Goal: Information Seeking & Learning: Learn about a topic

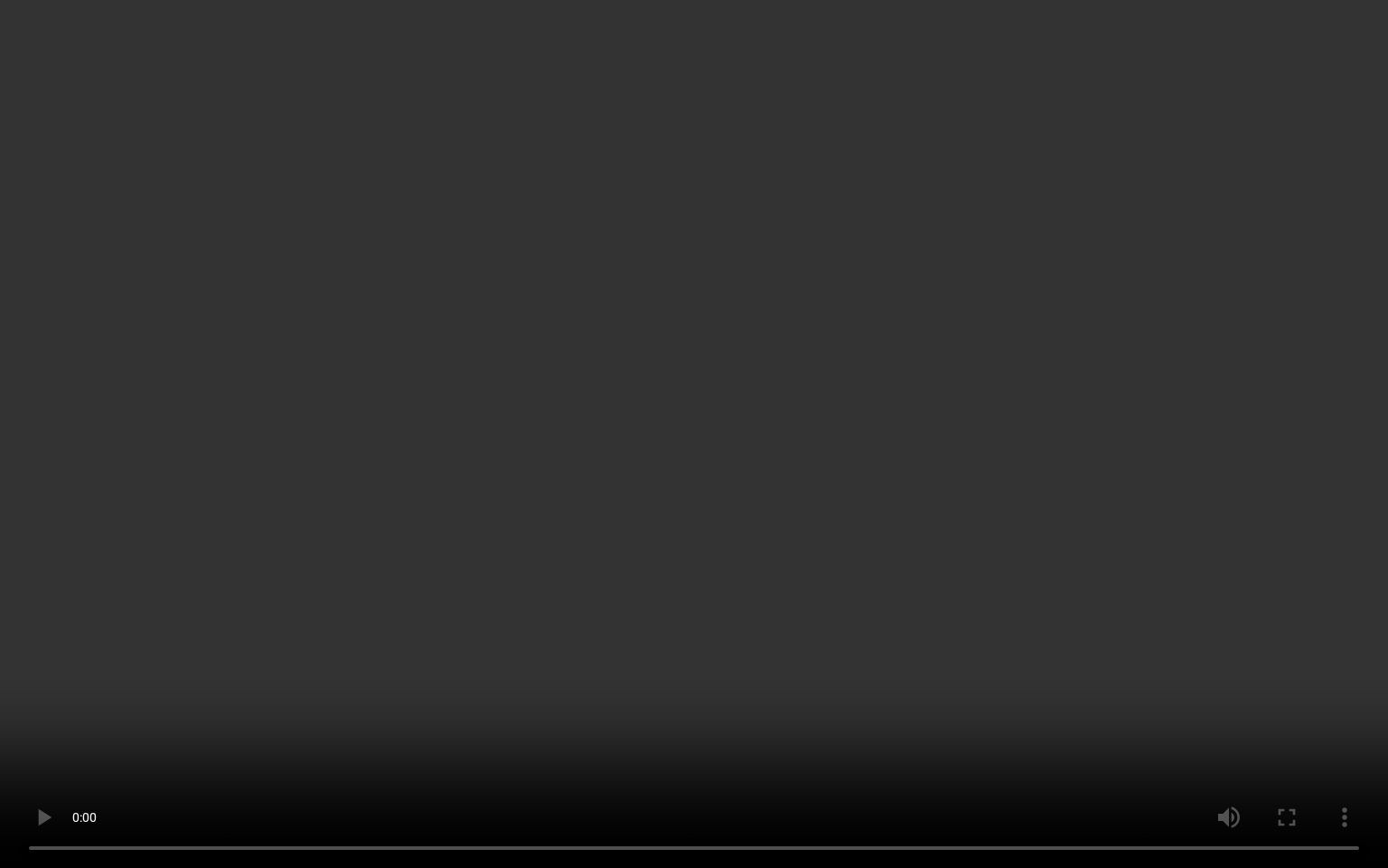
click at [835, 522] on video at bounding box center [694, 434] width 1388 height 868
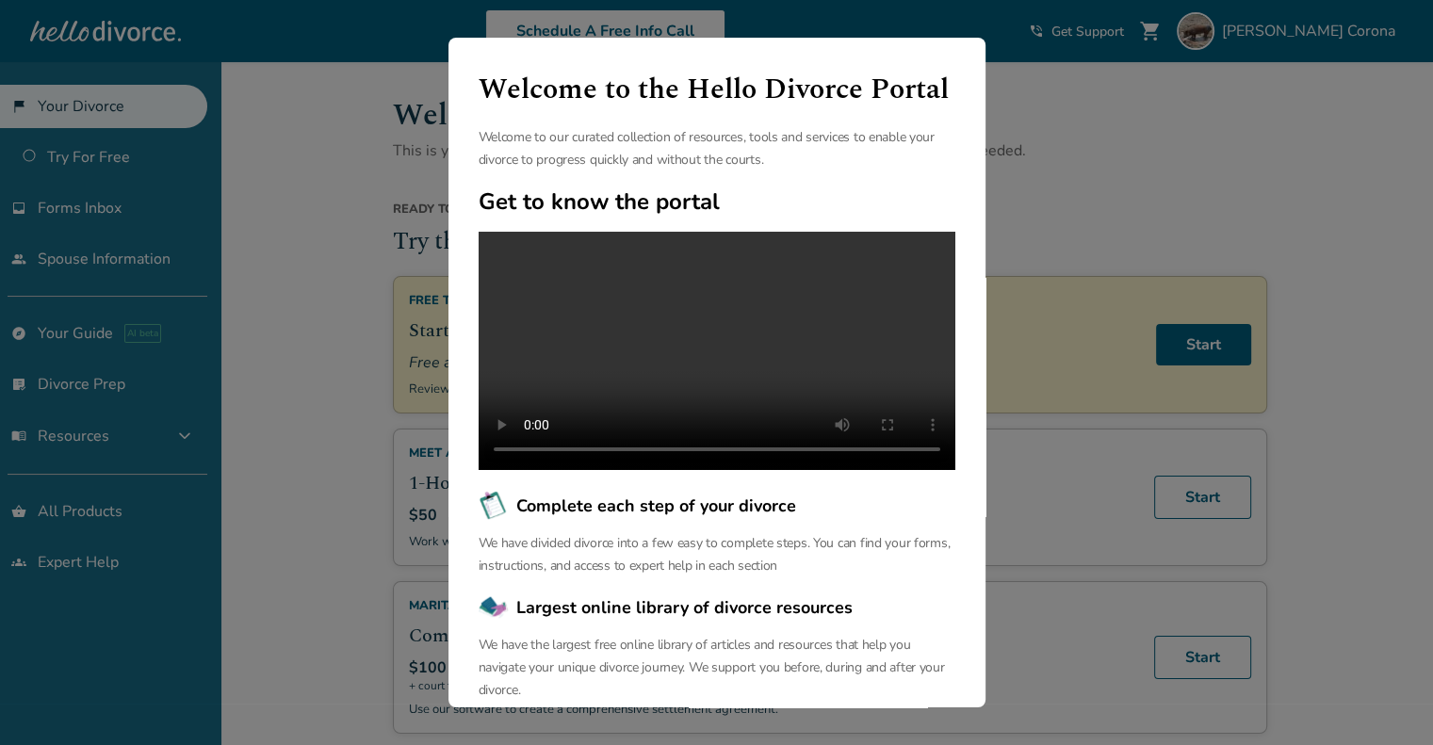
click at [1089, 167] on div "Welcome to the Hello Divorce Portal Welcome to our curated collection of resour…" at bounding box center [716, 372] width 1433 height 745
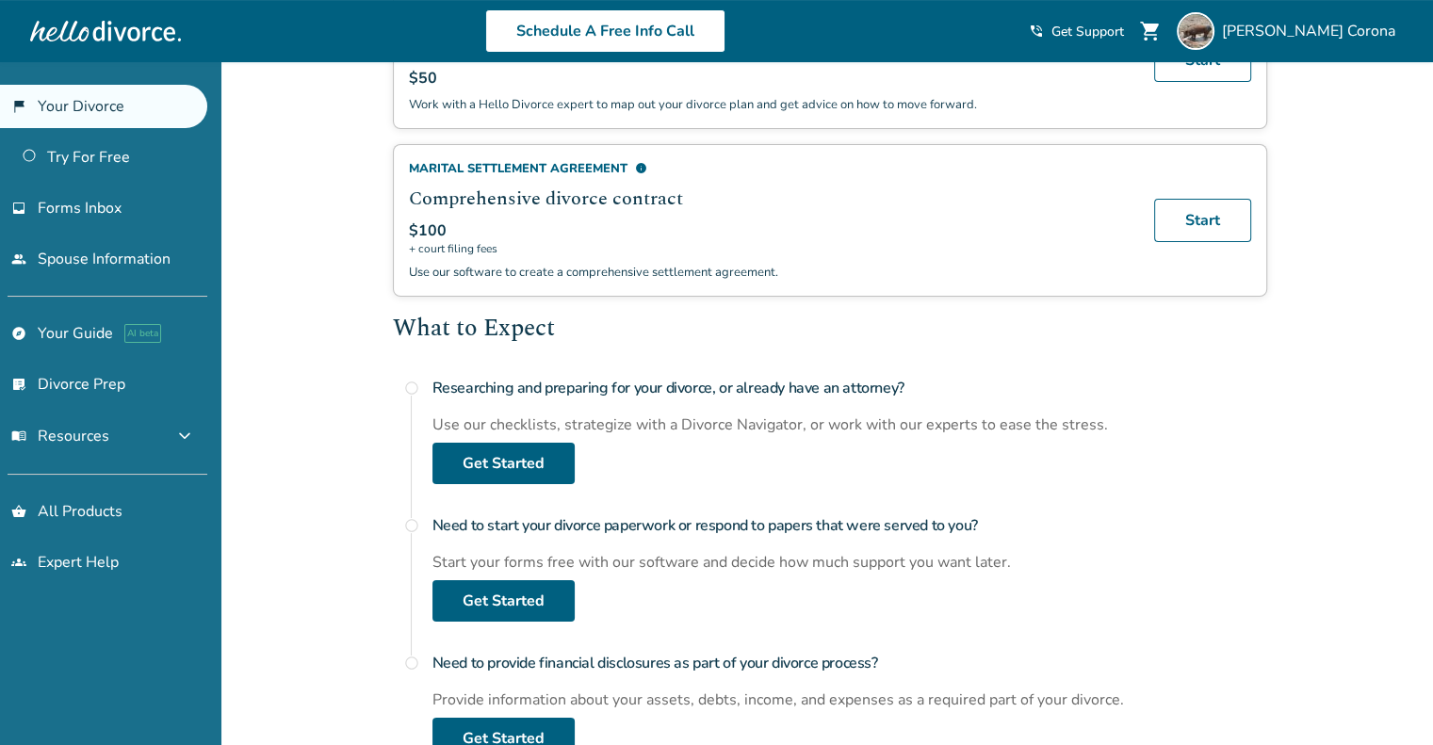
scroll to position [431, 0]
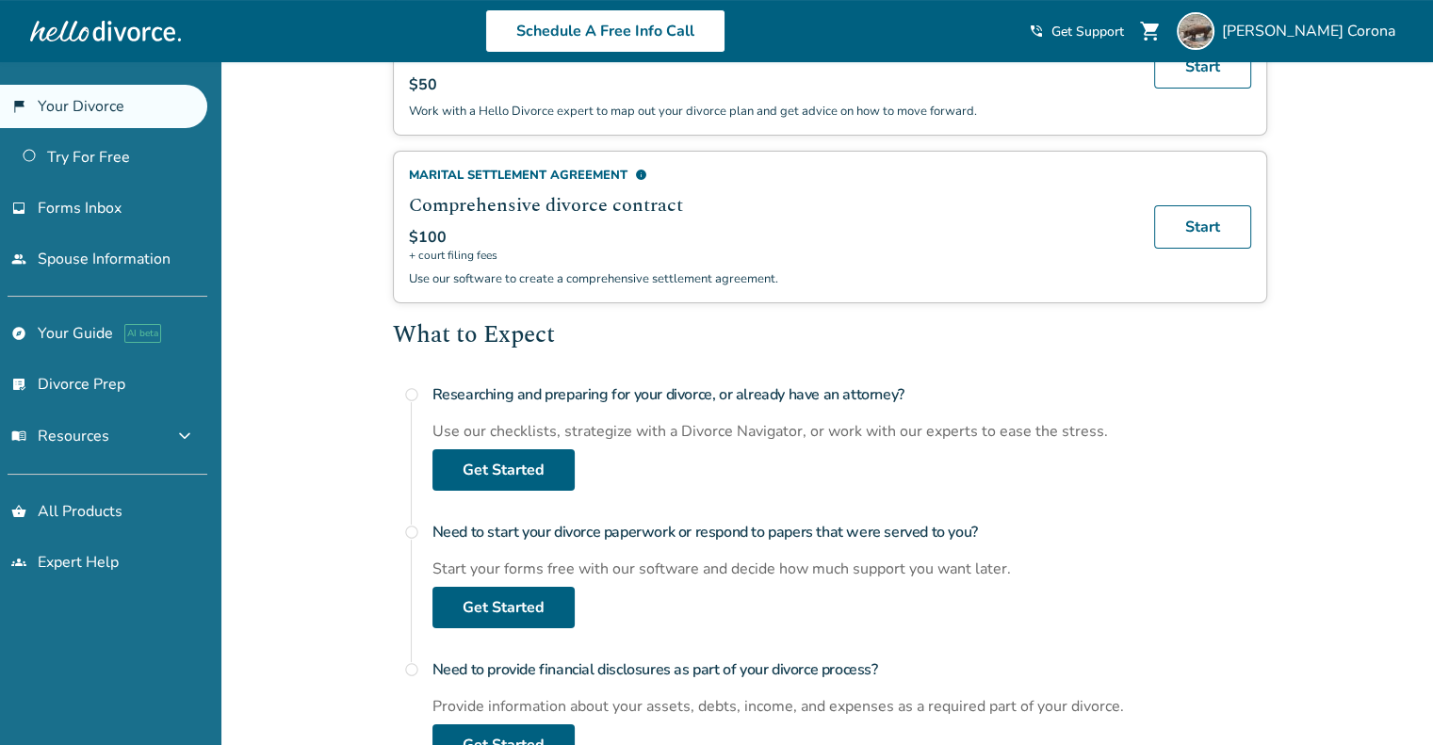
click at [498, 172] on div "Marital Settlement Agreement info" at bounding box center [770, 175] width 723 height 17
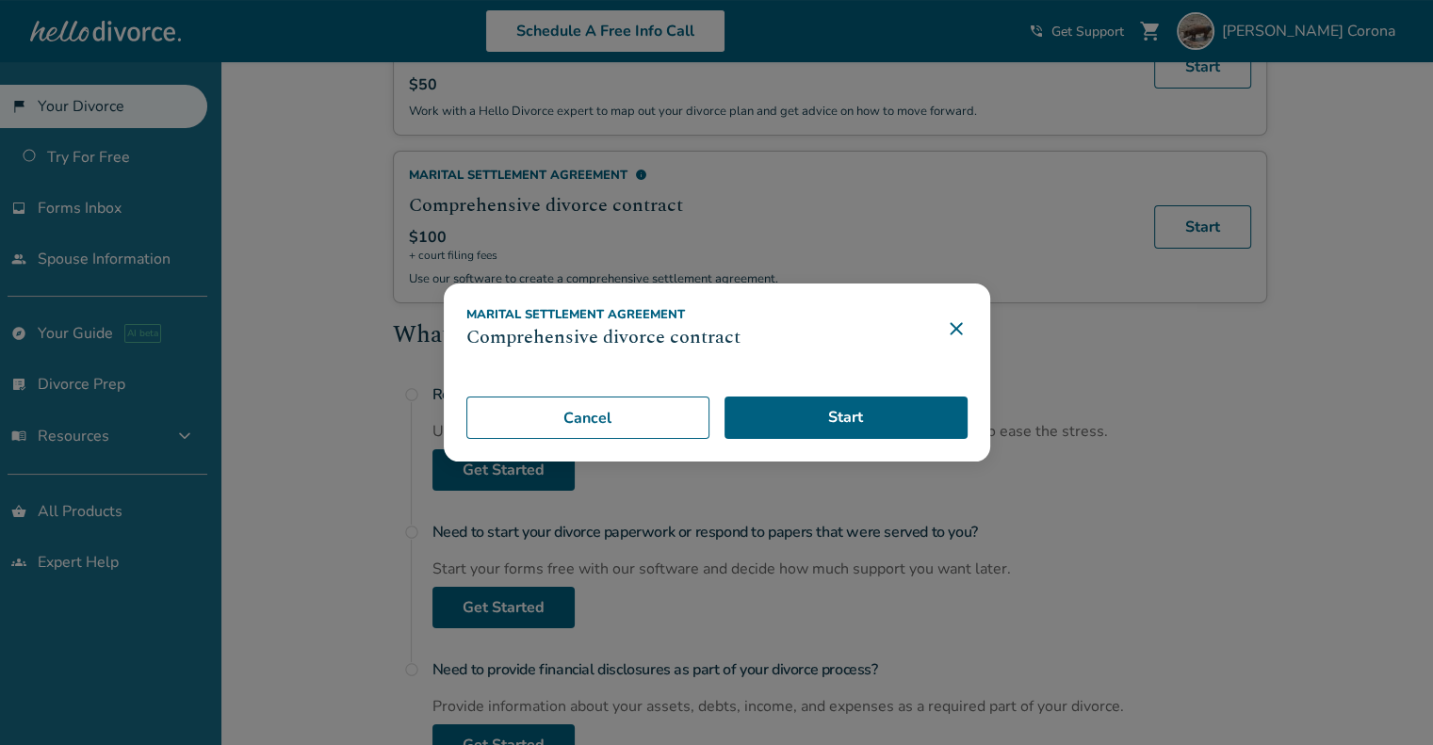
click at [961, 326] on icon at bounding box center [956, 329] width 23 height 23
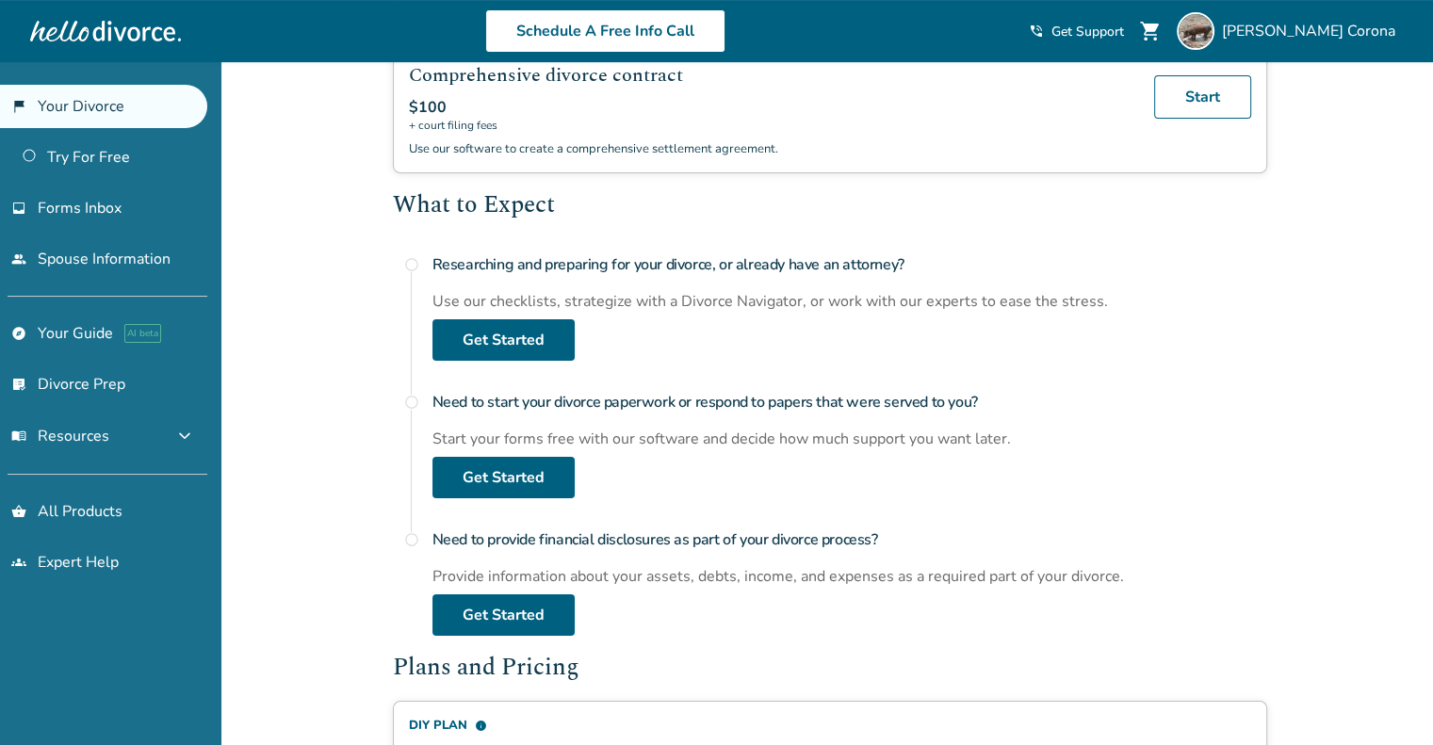
scroll to position [580, 0]
